Goal: Use online tool/utility: Utilize a website feature to perform a specific function

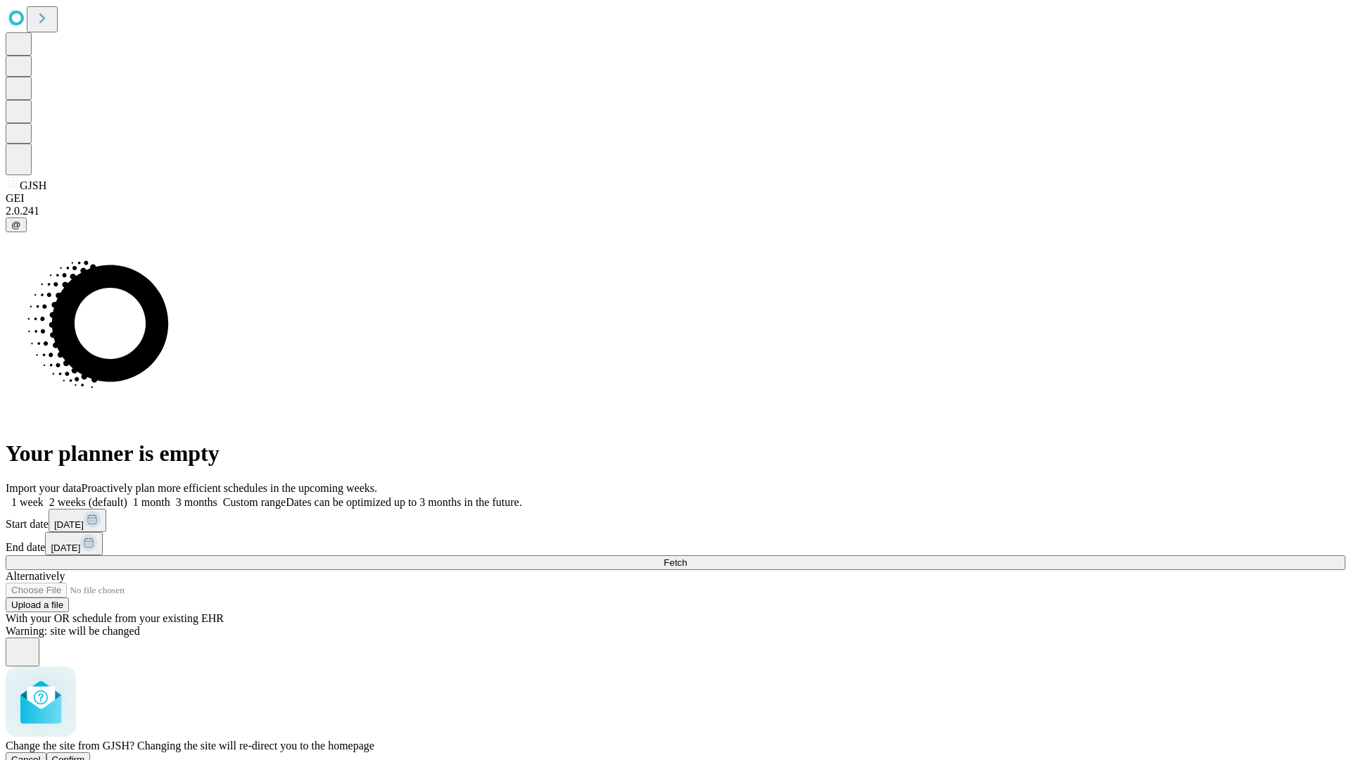
click at [85, 755] on span "Confirm" at bounding box center [68, 760] width 33 height 11
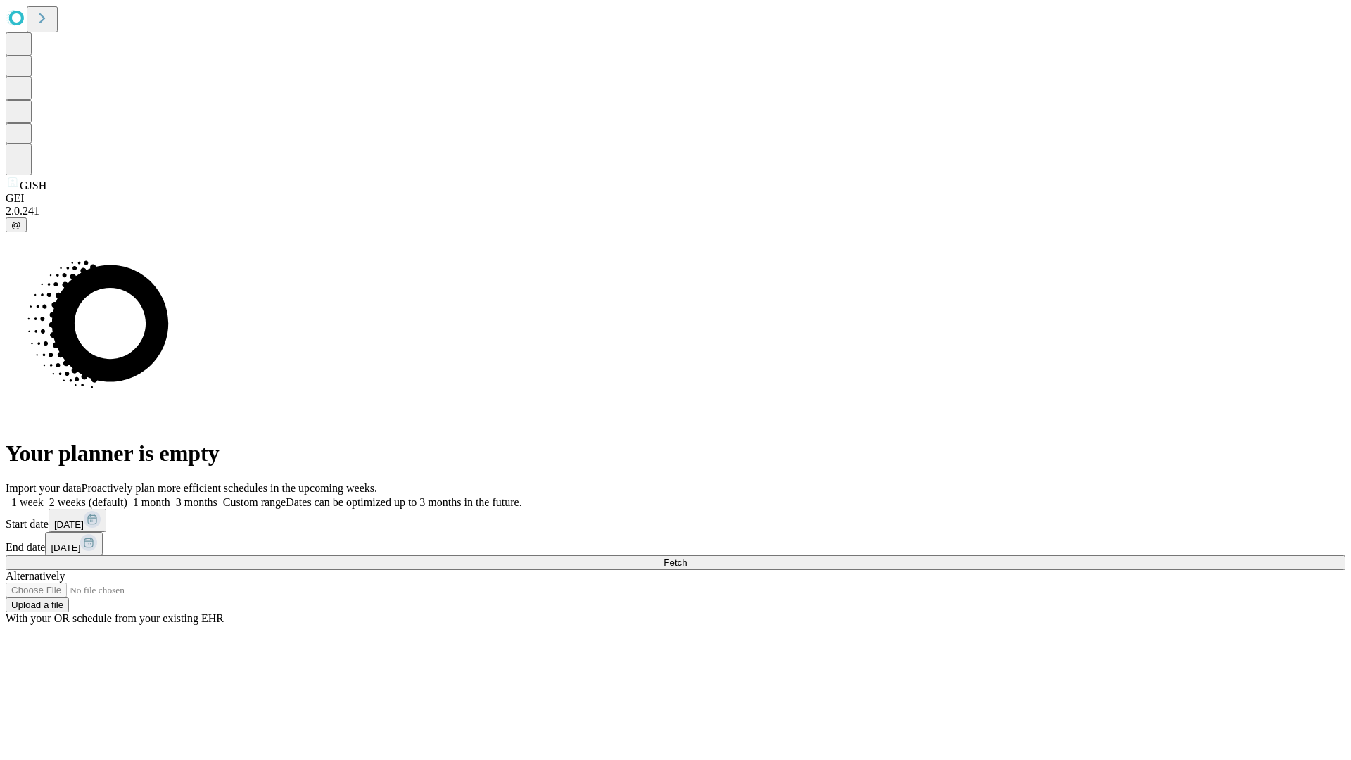
click at [44, 496] on label "1 week" at bounding box center [25, 502] width 38 height 12
click at [687, 557] on span "Fetch" at bounding box center [675, 562] width 23 height 11
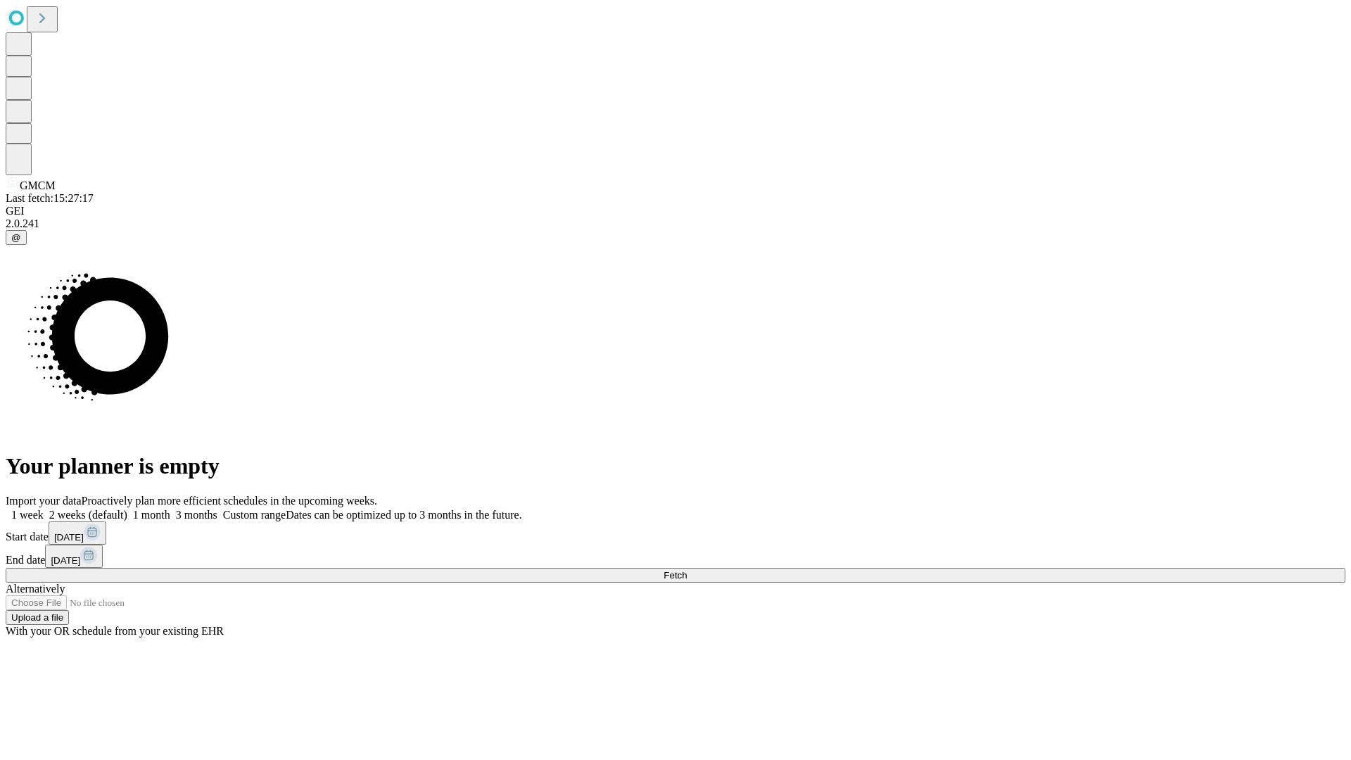
click at [44, 509] on label "1 week" at bounding box center [25, 515] width 38 height 12
click at [687, 570] on span "Fetch" at bounding box center [675, 575] width 23 height 11
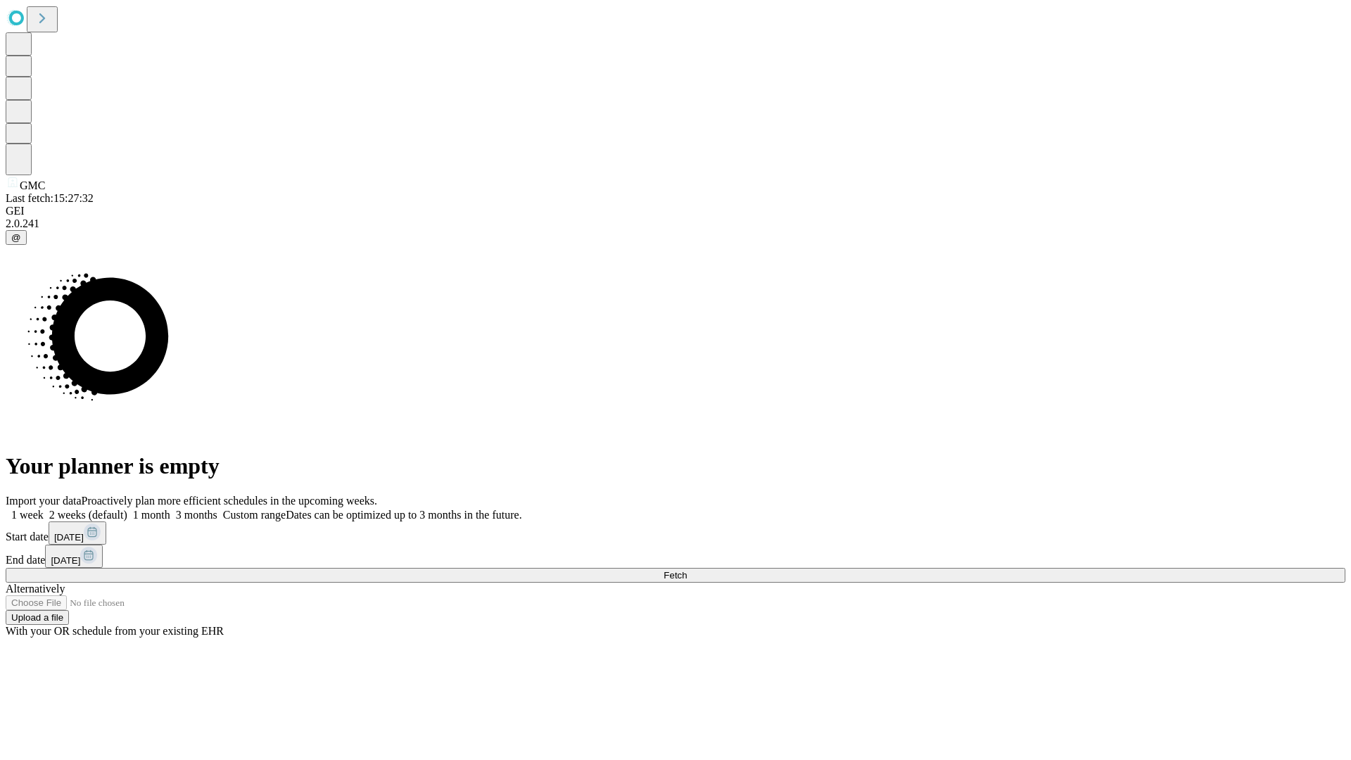
click at [44, 509] on label "1 week" at bounding box center [25, 515] width 38 height 12
click at [687, 570] on span "Fetch" at bounding box center [675, 575] width 23 height 11
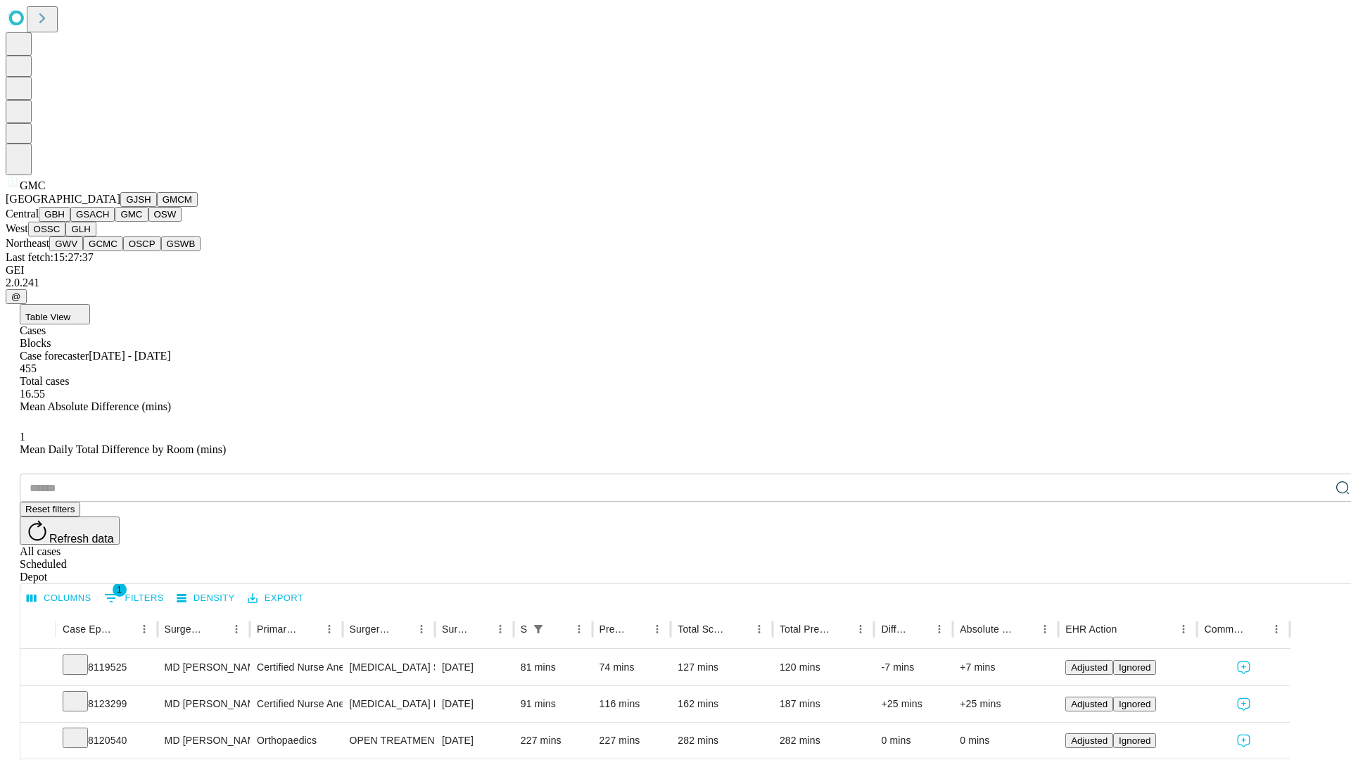
click at [149, 222] on button "OSW" at bounding box center [166, 214] width 34 height 15
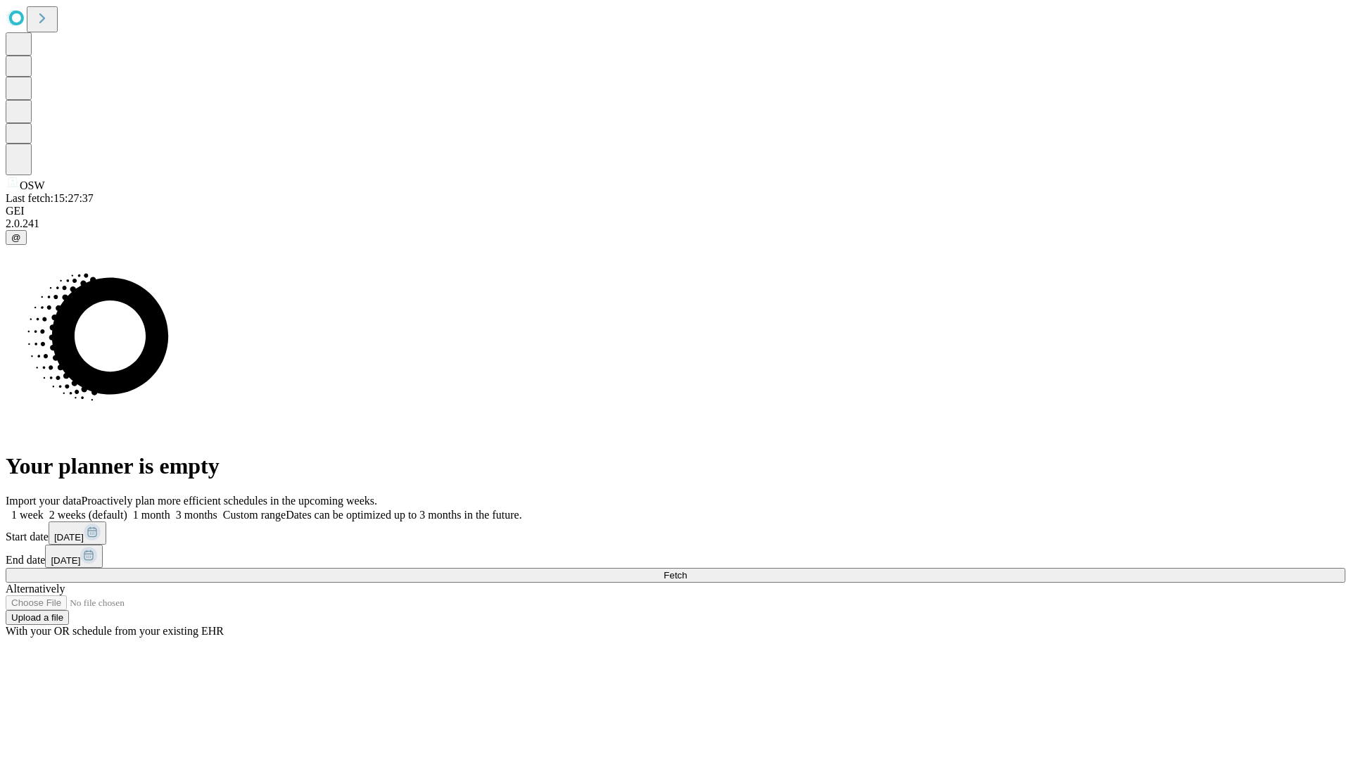
click at [44, 509] on label "1 week" at bounding box center [25, 515] width 38 height 12
click at [687, 570] on span "Fetch" at bounding box center [675, 575] width 23 height 11
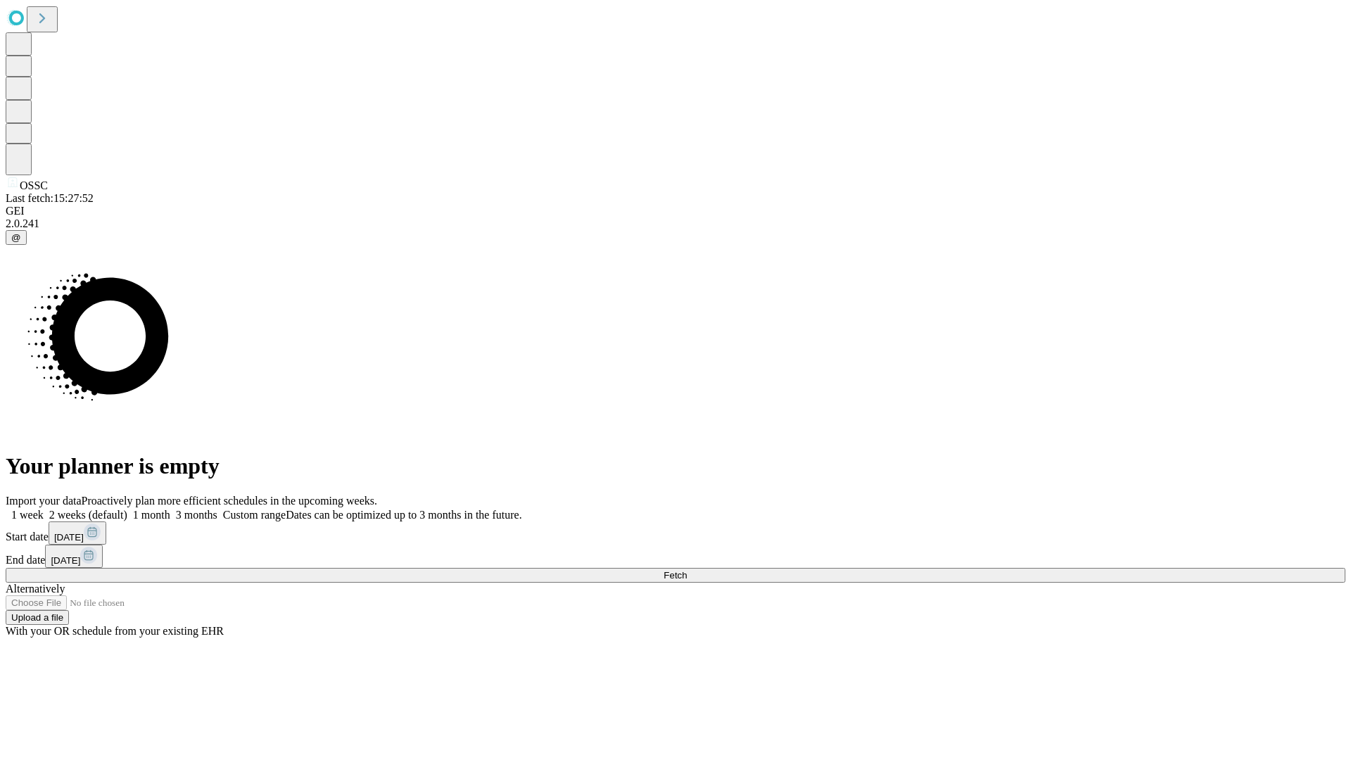
click at [44, 509] on label "1 week" at bounding box center [25, 515] width 38 height 12
click at [687, 570] on span "Fetch" at bounding box center [675, 575] width 23 height 11
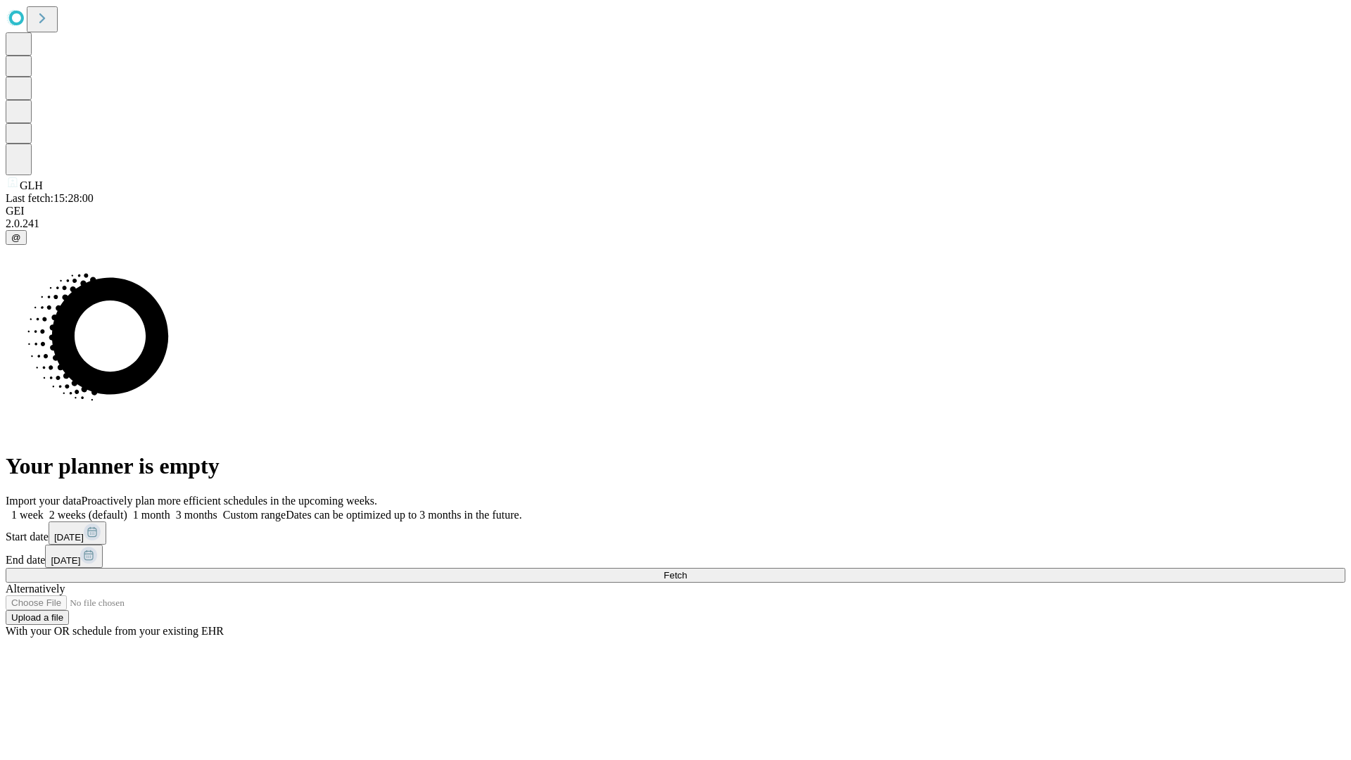
click at [687, 570] on span "Fetch" at bounding box center [675, 575] width 23 height 11
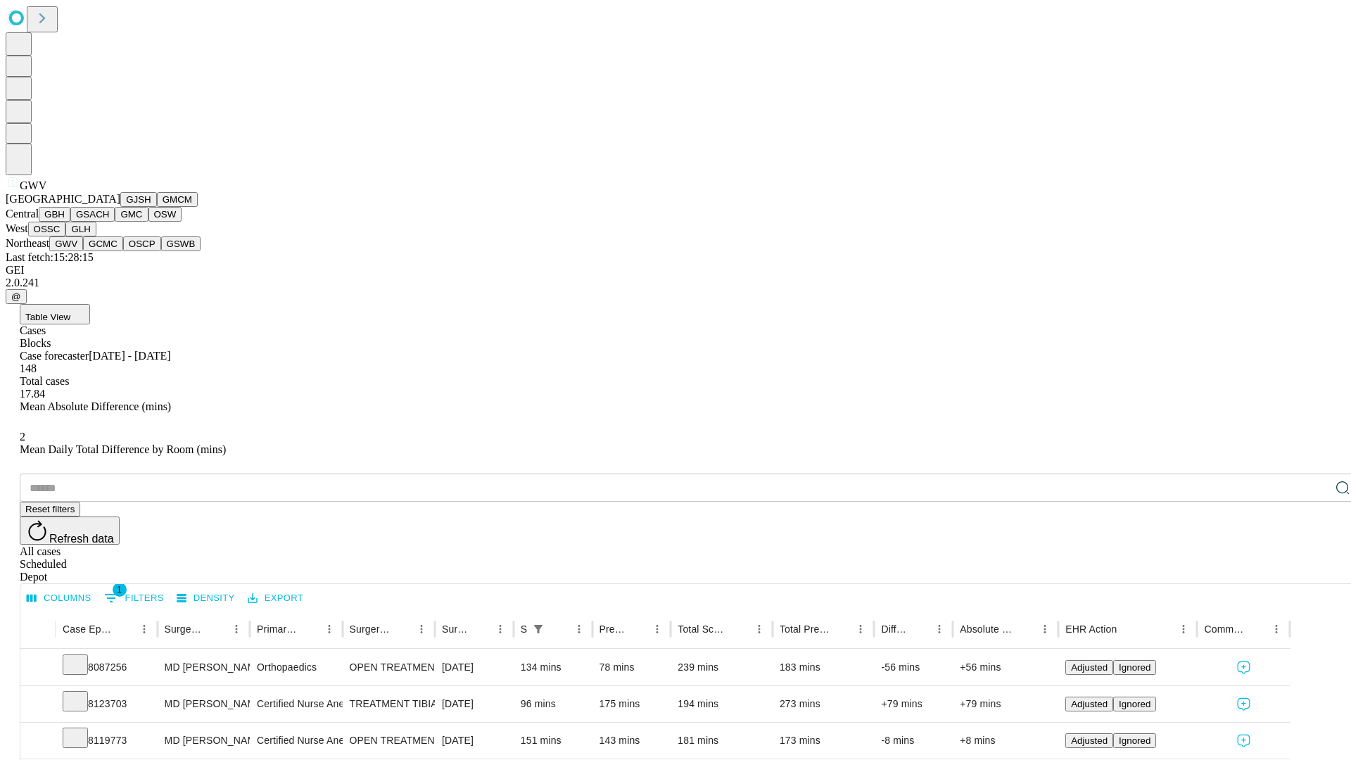
click at [109, 251] on button "GCMC" at bounding box center [103, 243] width 40 height 15
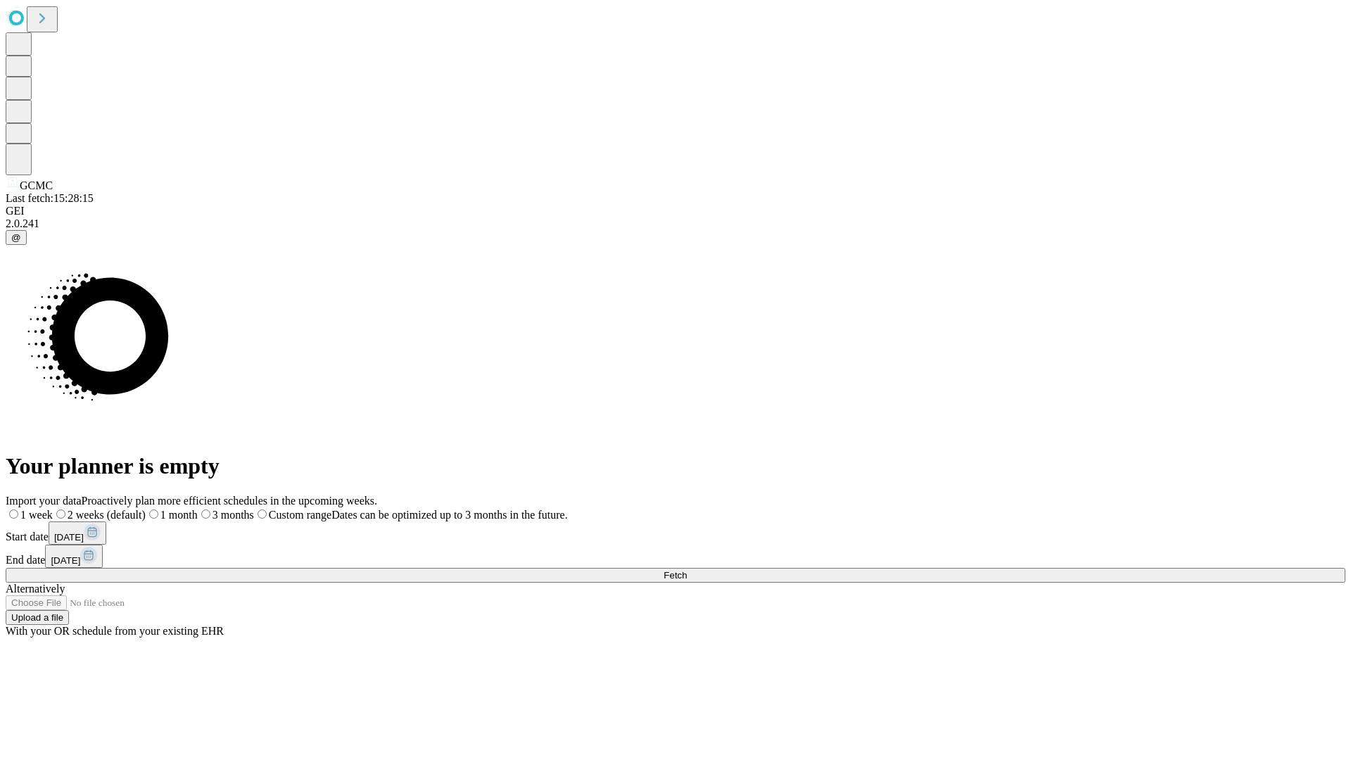
click at [53, 509] on label "1 week" at bounding box center [29, 515] width 47 height 12
click at [687, 570] on span "Fetch" at bounding box center [675, 575] width 23 height 11
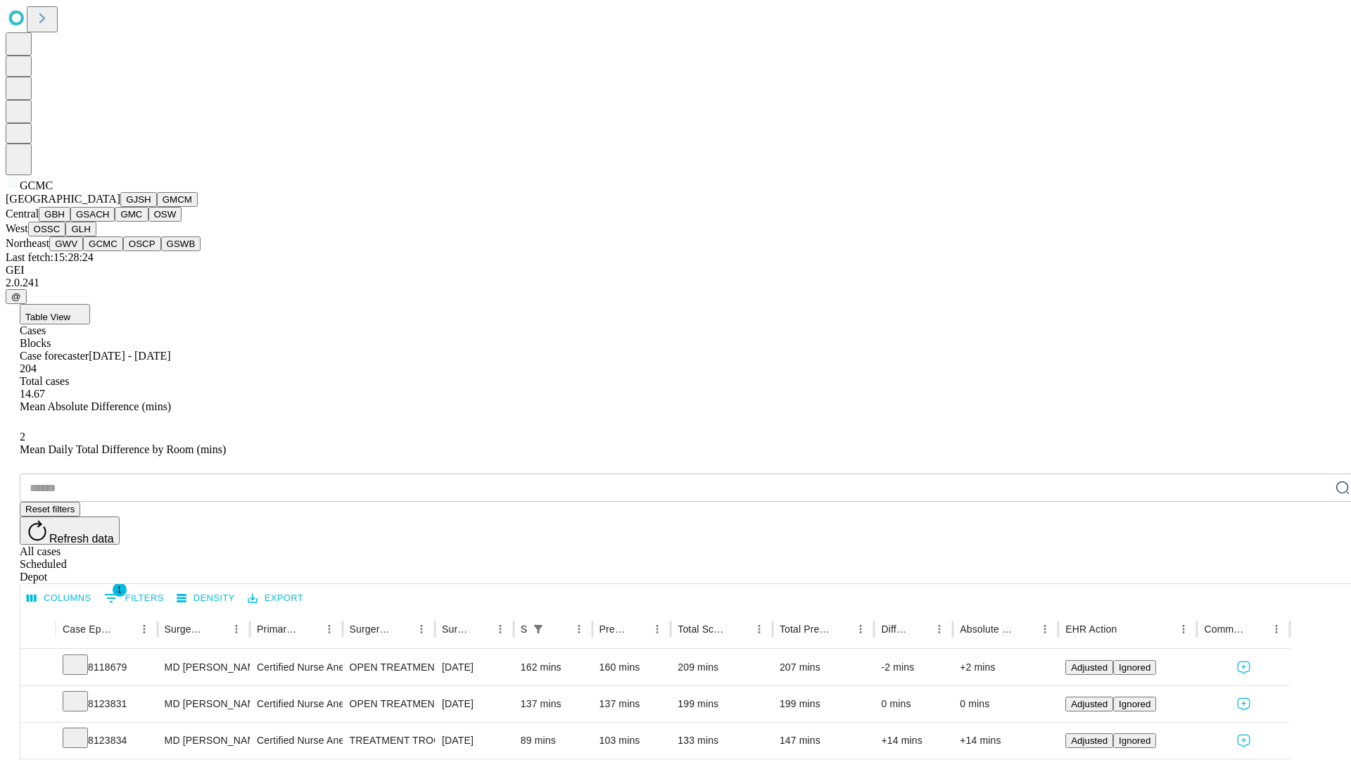
click at [123, 251] on button "OSCP" at bounding box center [142, 243] width 38 height 15
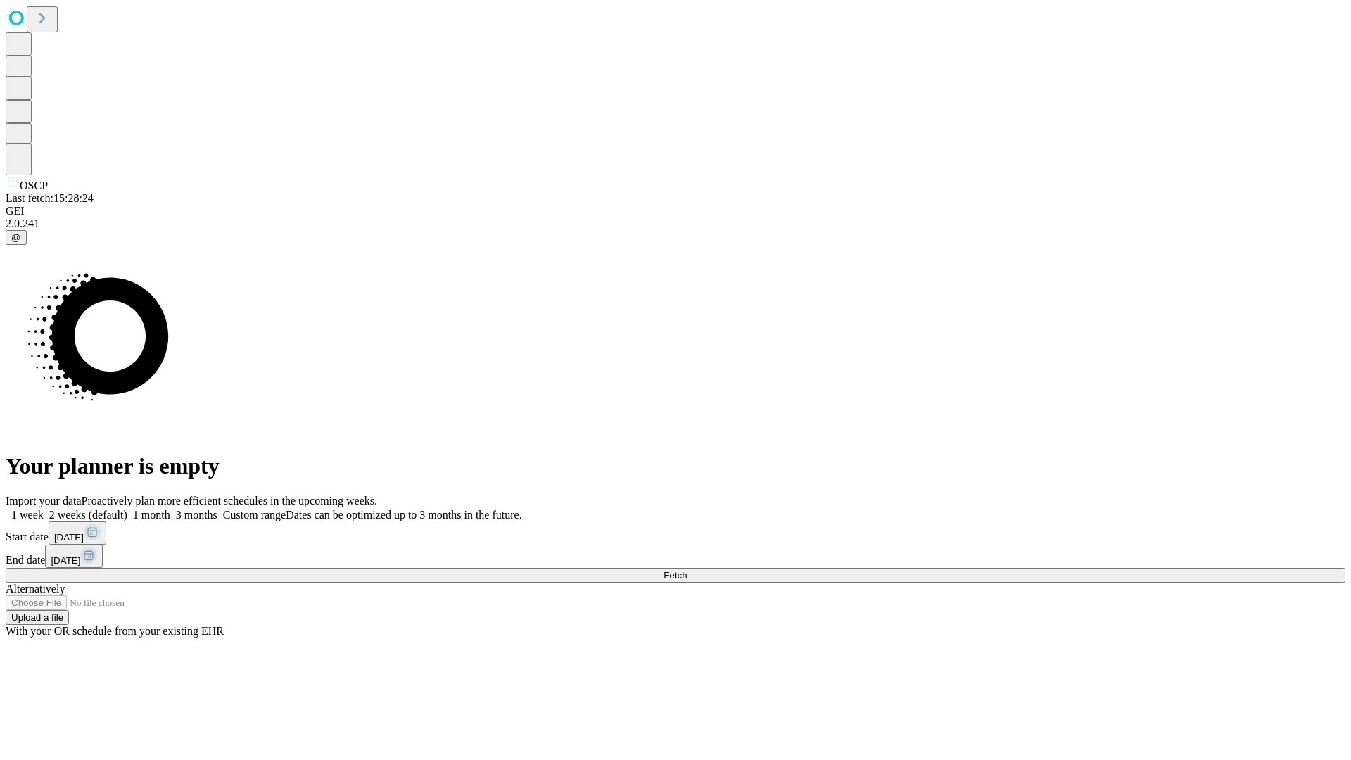
click at [44, 509] on label "1 week" at bounding box center [25, 515] width 38 height 12
click at [687, 570] on span "Fetch" at bounding box center [675, 575] width 23 height 11
